Goal: Information Seeking & Learning: Learn about a topic

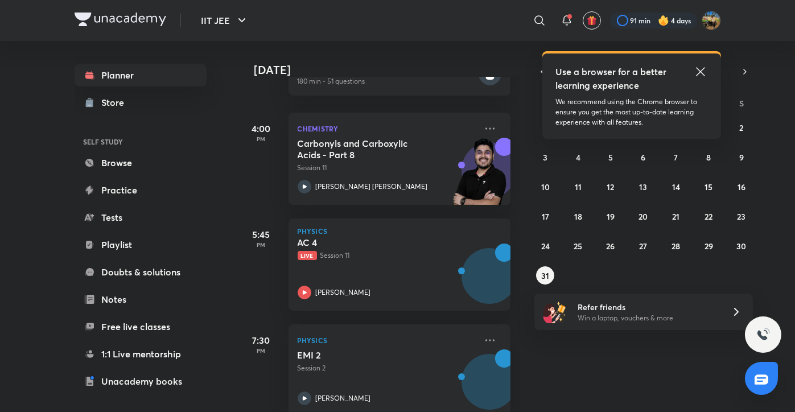
scroll to position [309, 0]
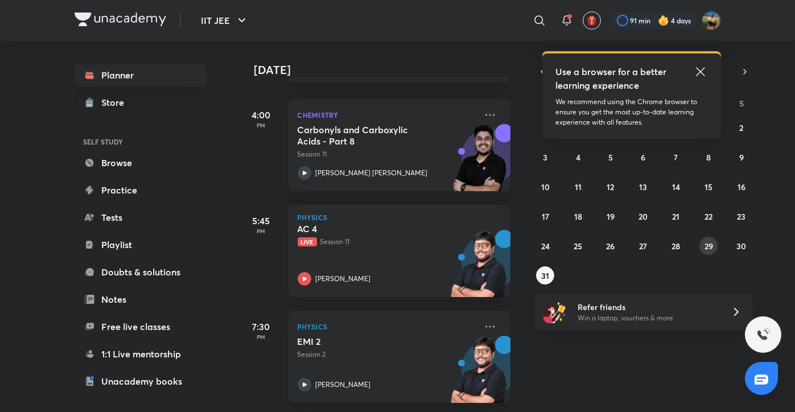
click at [707, 252] on button "29" at bounding box center [709, 246] width 18 height 18
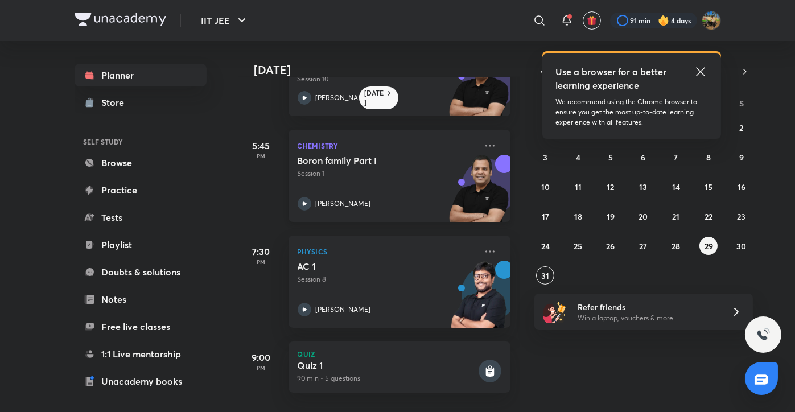
scroll to position [0, 0]
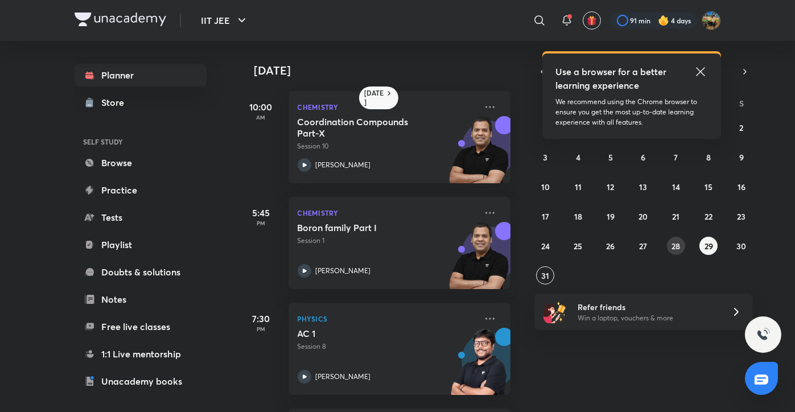
click at [673, 245] on abbr "28" at bounding box center [676, 246] width 9 height 11
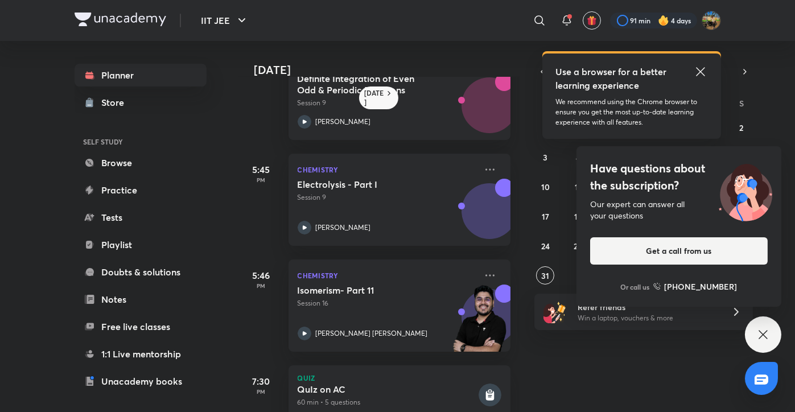
scroll to position [393, 0]
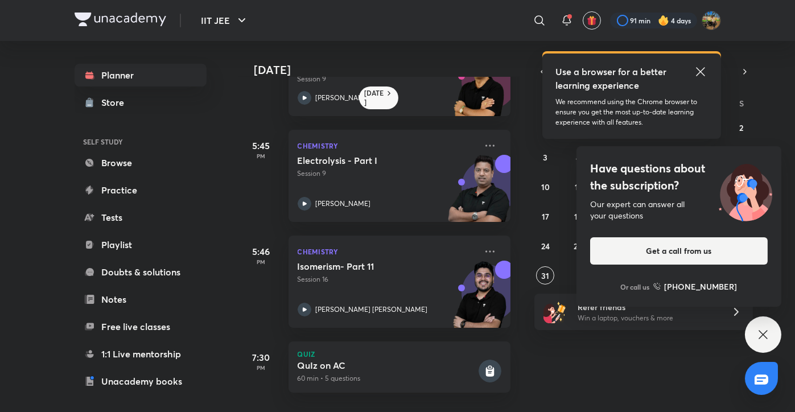
click at [768, 348] on div "Have questions about the subscription? Our expert can answer all your questions…" at bounding box center [763, 335] width 36 height 36
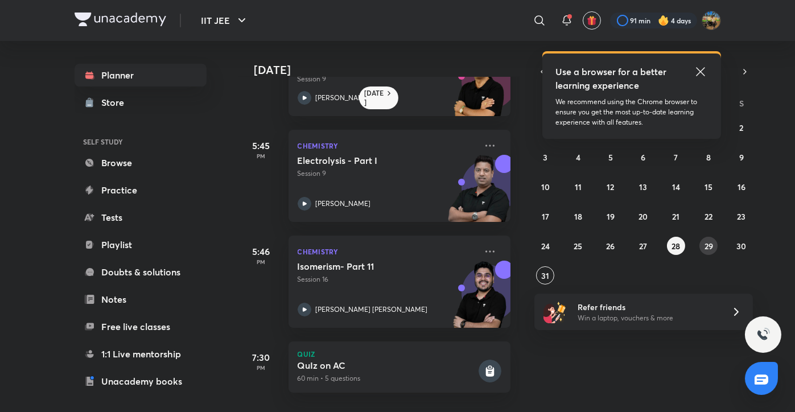
click at [709, 248] on abbr "29" at bounding box center [709, 246] width 9 height 11
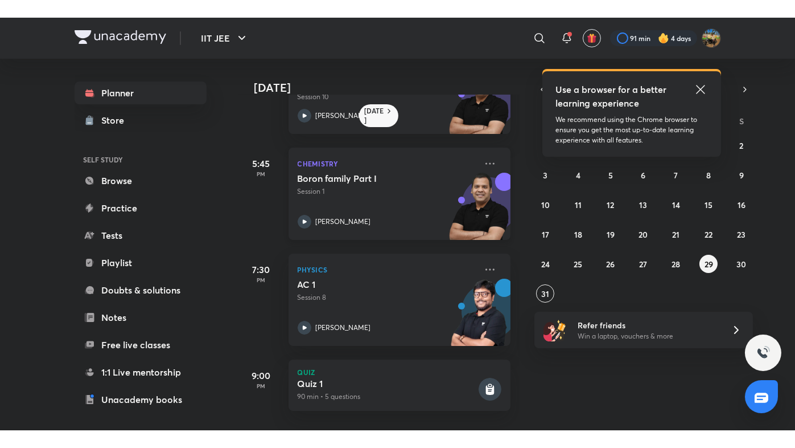
scroll to position [76, 0]
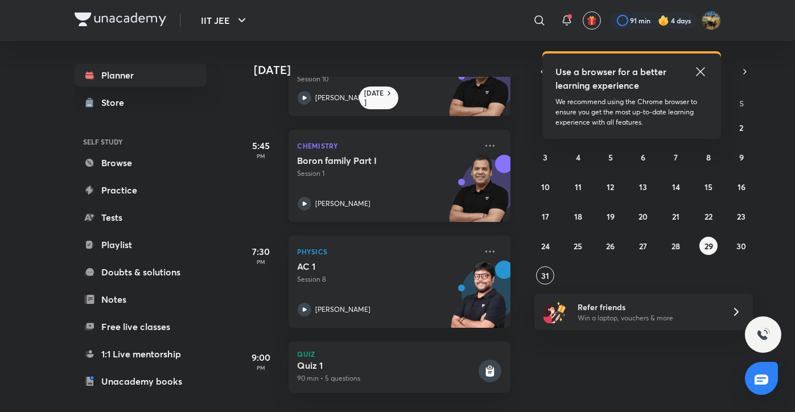
click at [302, 139] on p "Chemistry" at bounding box center [387, 146] width 179 height 14
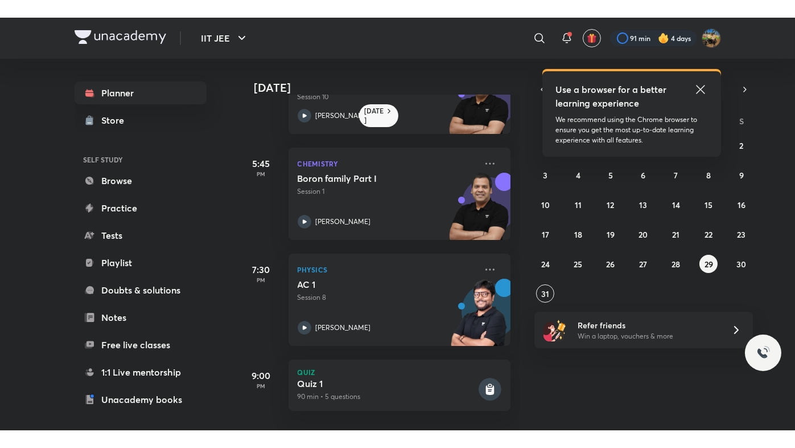
scroll to position [40, 0]
